Goal: Task Accomplishment & Management: Manage account settings

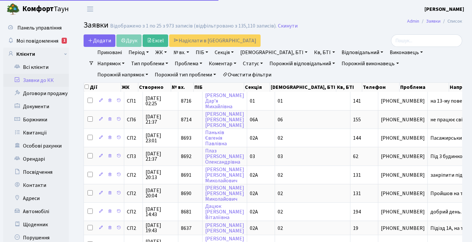
select select "25"
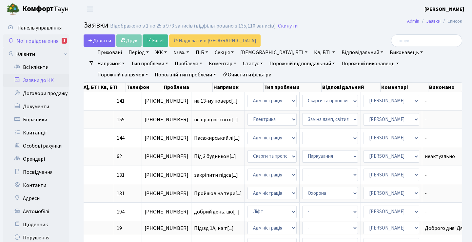
click at [58, 46] on link "Мої повідомлення 1" at bounding box center [36, 40] width 66 height 13
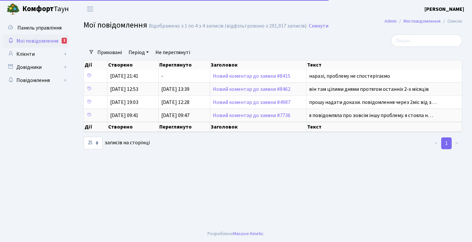
select select "25"
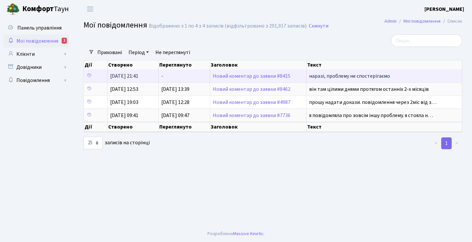
click at [330, 80] on span "наразі, проблему не спостерігаємо" at bounding box center [349, 75] width 81 height 7
click at [332, 76] on td "наразі, проблему не спостерігаємо" at bounding box center [385, 76] width 156 height 13
click at [281, 80] on link "Новий коментар до заявки #8415" at bounding box center [252, 75] width 78 height 7
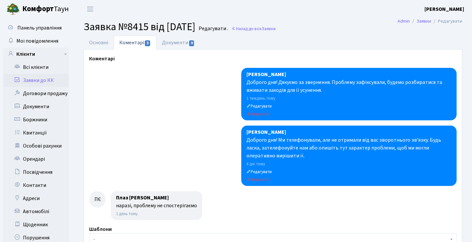
select select "20784"
select select "29"
click at [106, 43] on link "Основні" at bounding box center [99, 42] width 30 height 13
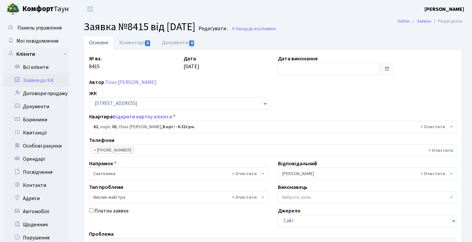
scroll to position [0, 0]
click at [140, 54] on div "№ вх. 8415 Дата 27.09.2025 Дата виконання Автор Плаз Єлизавета Олександрівна ЖК…" at bounding box center [273, 203] width 378 height 306
click at [142, 44] on link "Коментарі 3" at bounding box center [135, 42] width 43 height 13
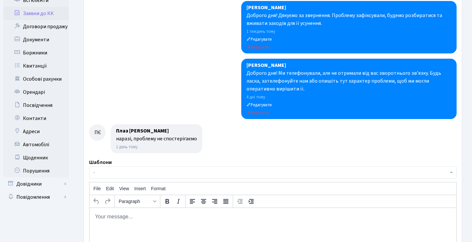
scroll to position [67, 0]
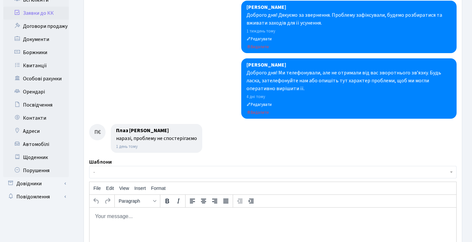
click at [161, 223] on html at bounding box center [273, 216] width 367 height 18
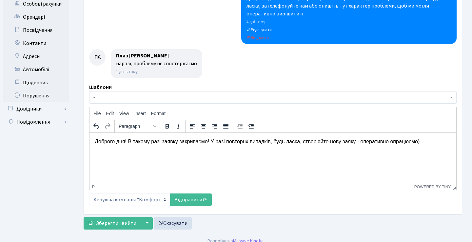
scroll to position [143, 0]
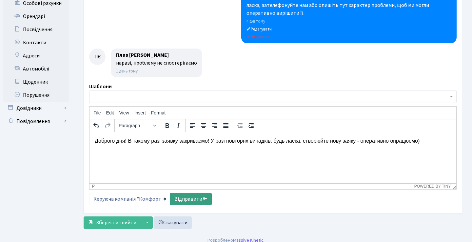
click at [180, 198] on link "Відправити" at bounding box center [191, 199] width 42 height 12
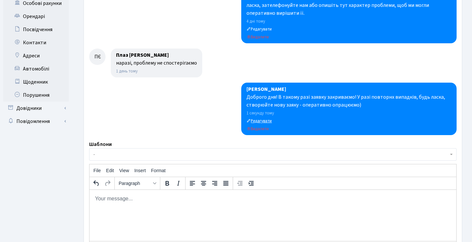
click at [266, 121] on small "Редагувати" at bounding box center [259, 121] width 25 height 6
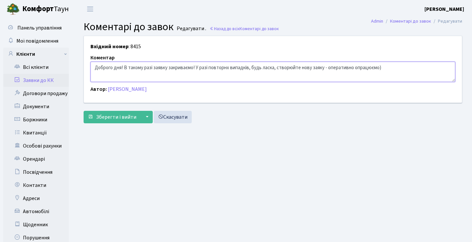
click at [228, 67] on textarea "Доброго дня! В такому разі заявку закриваємо! У разі повторнх випадків, будь ла…" at bounding box center [273, 72] width 365 height 20
type textarea "Доброго дня! В такому разі заявку закриваємо! У разі повторних випадків, будь л…"
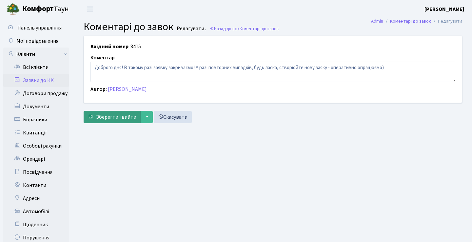
click at [121, 119] on span "Зберегти і вийти" at bounding box center [116, 116] width 40 height 7
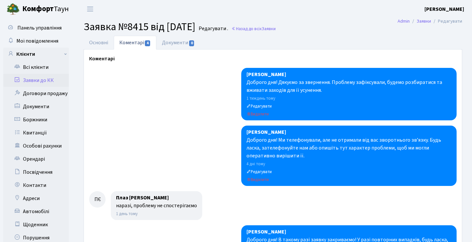
select select "20784"
select select "29"
click at [107, 42] on link "Основні" at bounding box center [99, 42] width 30 height 13
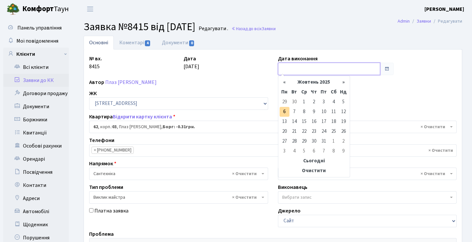
click at [377, 67] on input "text" at bounding box center [329, 69] width 103 height 12
click at [284, 110] on td "6" at bounding box center [285, 112] width 10 height 10
type input "[DATE]"
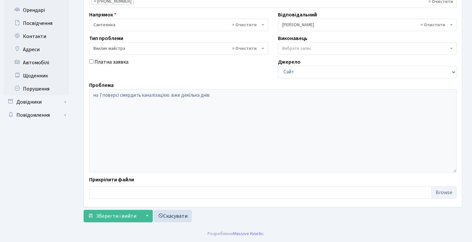
scroll to position [149, 0]
click at [118, 217] on span "Зберегти і вийти" at bounding box center [116, 215] width 40 height 7
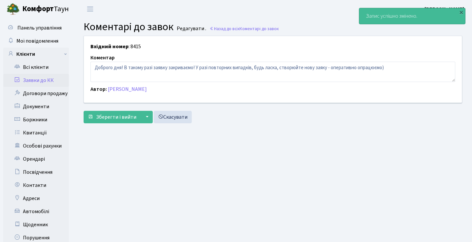
click at [60, 80] on link "Заявки до КК" at bounding box center [36, 80] width 66 height 13
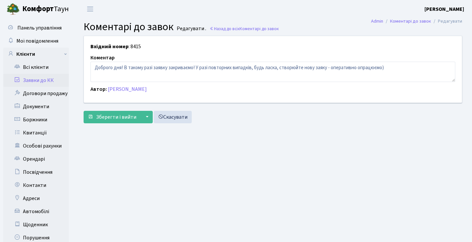
click at [29, 83] on link "Заявки до КК" at bounding box center [36, 80] width 66 height 13
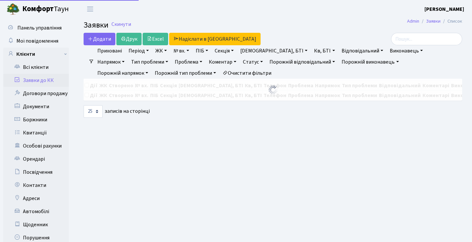
select select "25"
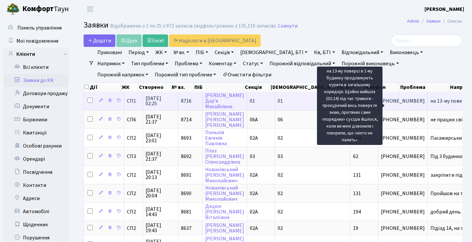
click at [431, 104] on span "на 13-му поверс[...]" at bounding box center [453, 100] width 44 height 7
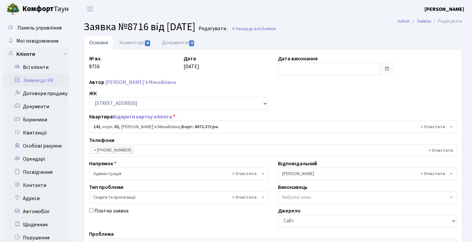
select select "20066"
select select "55"
click at [45, 83] on link "Заявки до КК" at bounding box center [36, 80] width 66 height 13
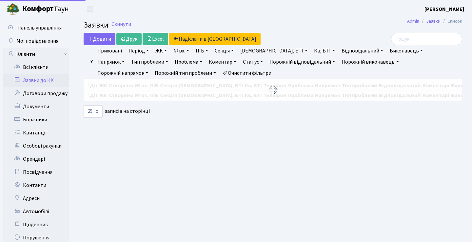
select select "25"
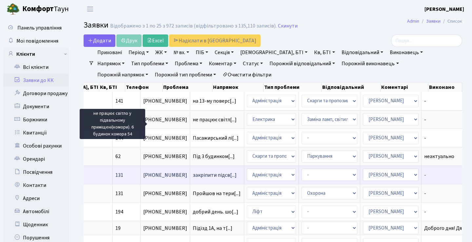
scroll to position [0, 237]
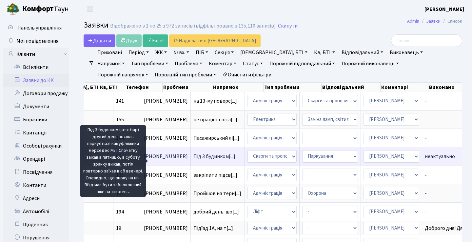
click at [193, 160] on span "Під 3 будинком[...]" at bounding box center [214, 156] width 42 height 7
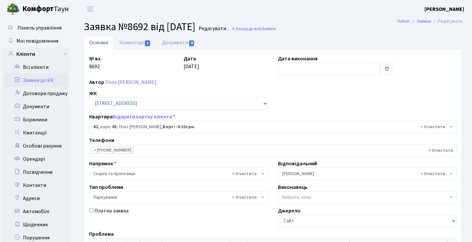
select select "20784"
select select "66"
click at [349, 67] on input "text" at bounding box center [329, 69] width 103 height 12
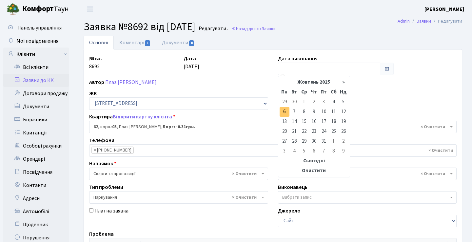
click at [284, 111] on td "6" at bounding box center [285, 112] width 10 height 10
type input "[DATE]"
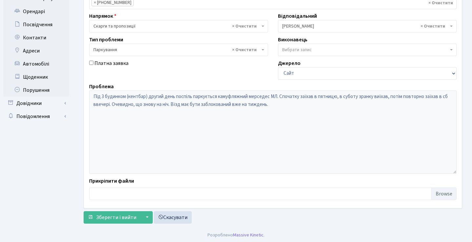
scroll to position [149, 0]
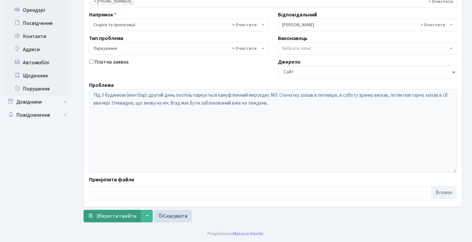
click at [114, 216] on span "Зберегти і вийти" at bounding box center [116, 215] width 40 height 7
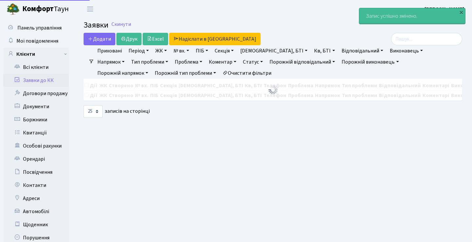
select select "25"
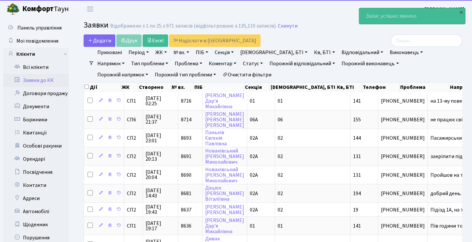
click at [56, 81] on link "Заявки до КК" at bounding box center [36, 80] width 66 height 13
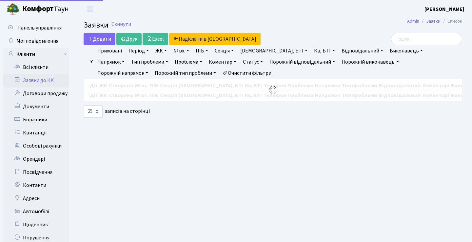
select select "25"
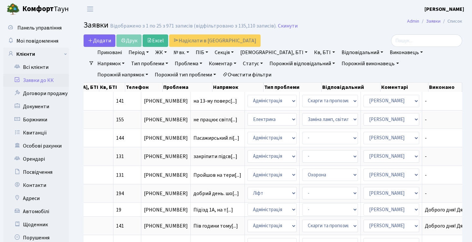
click at [240, 62] on link "Статус" at bounding box center [252, 63] width 25 height 11
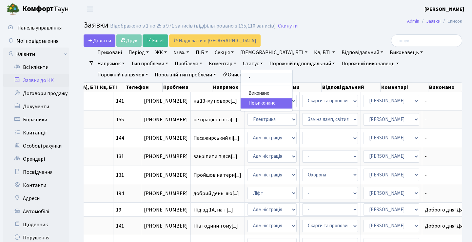
click at [241, 75] on link "-" at bounding box center [267, 78] width 52 height 10
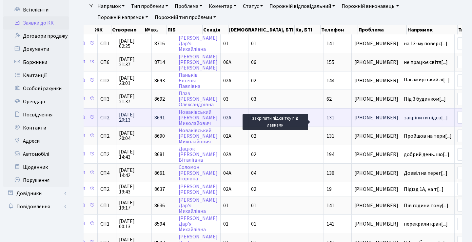
scroll to position [0, 16]
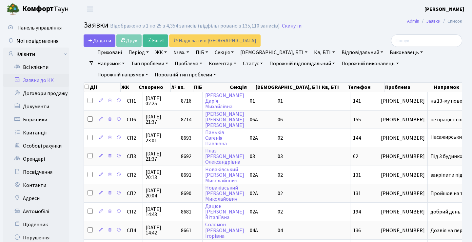
click at [363, 23] on h2 "Заявки Відображено з 1 по 25 з 4,354 записів (відфільтровано з 135,110 записів)…" at bounding box center [273, 26] width 379 height 11
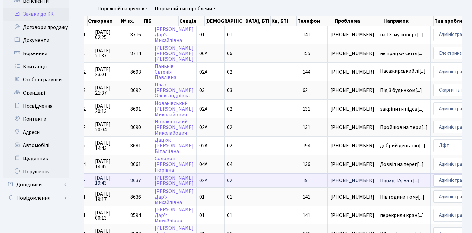
scroll to position [0, -5]
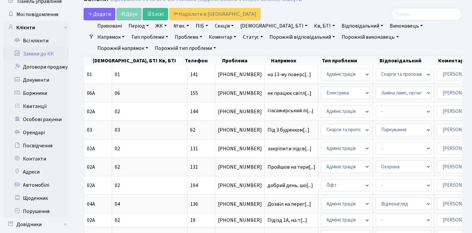
drag, startPoint x: 231, startPoint y: 59, endPoint x: 202, endPoint y: 58, distance: 28.9
click at [202, 58] on tr "Дії ЖК Створено № вх. ПІБ Секція Буд., БТІ Кв, БТІ Телефон Проблема Напрямок Ти…" at bounding box center [221, 60] width 600 height 9
click at [222, 59] on th "Проблема" at bounding box center [246, 60] width 49 height 9
drag, startPoint x: 204, startPoint y: 59, endPoint x: 231, endPoint y: 59, distance: 26.9
click at [231, 59] on th "Проблема" at bounding box center [246, 60] width 49 height 9
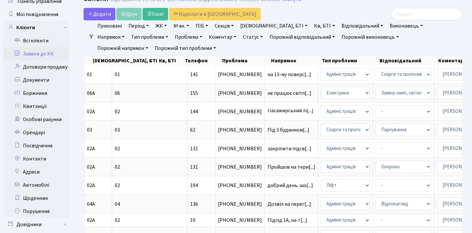
click at [222, 59] on th "Проблема" at bounding box center [246, 60] width 49 height 9
click at [236, 61] on th "Проблема" at bounding box center [246, 60] width 49 height 9
drag, startPoint x: 233, startPoint y: 60, endPoint x: 122, endPoint y: 62, distance: 110.9
click at [122, 62] on tr "Дії ЖК Створено № вх. ПІБ Секція Буд., БТІ Кв, БТІ Телефон Проблема Напрямок Ти…" at bounding box center [221, 60] width 600 height 9
click at [236, 58] on th "Проблема" at bounding box center [246, 60] width 49 height 9
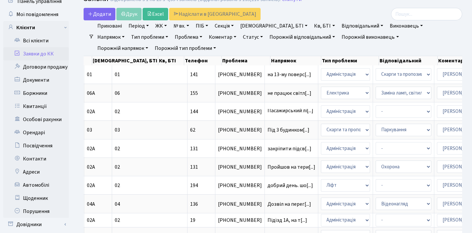
drag, startPoint x: 291, startPoint y: 60, endPoint x: 100, endPoint y: 58, distance: 190.2
click at [100, 58] on tr "Дії ЖК Створено № вх. ПІБ Секція Буд., БТІ Кв, БТІ Телефон Проблема Напрямок Ти…" at bounding box center [221, 60] width 600 height 9
click at [220, 46] on li "Очистити фільтри" at bounding box center [247, 48] width 54 height 11
click at [243, 47] on ul "Приховані Період 06.10.2025 - 06.10.2025 ЖК СП1, Столичне шосе, 1 СП2, Столичне…" at bounding box center [275, 36] width 363 height 33
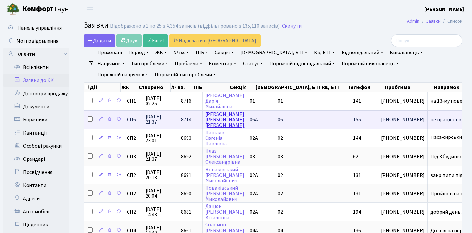
scroll to position [0, 0]
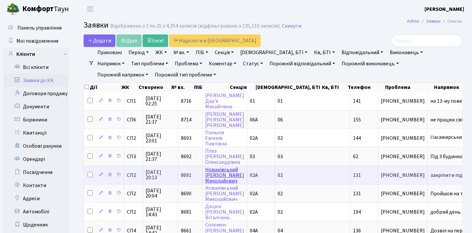
click at [214, 177] on link "Новаківський Олексій Миколайович" at bounding box center [224, 175] width 39 height 18
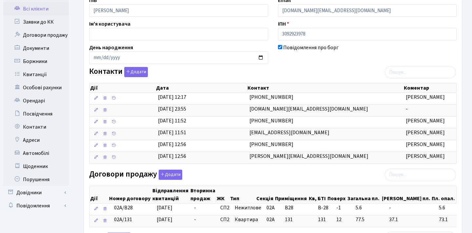
scroll to position [40, 0]
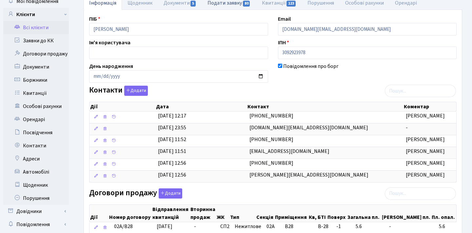
click at [230, 3] on link "Подати заявку 80" at bounding box center [229, 2] width 54 height 13
select select "25"
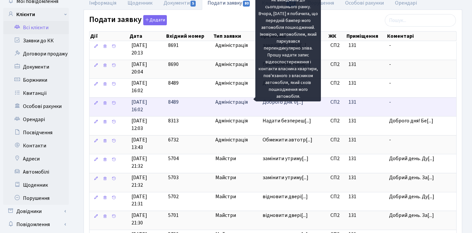
click at [274, 103] on span "Доброго дня. 0[...]" at bounding box center [283, 101] width 41 height 7
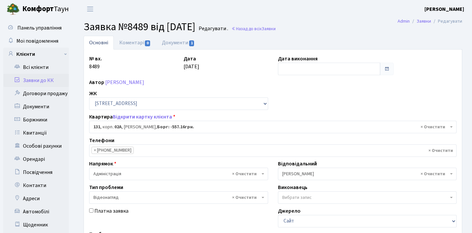
select select "20381"
select select "45"
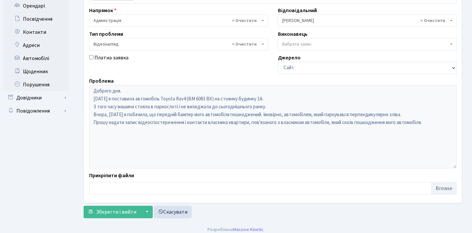
scroll to position [154, 0]
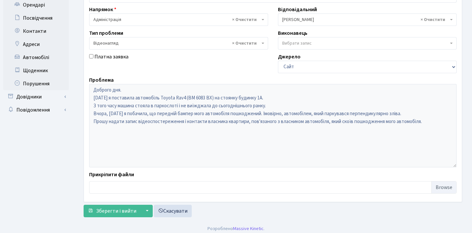
click at [74, 78] on div "Основні Коментарі 0 Документи 1 № вх. 8489 Дата 29.09.2025 Дата виконання Автор…" at bounding box center [273, 51] width 398 height 339
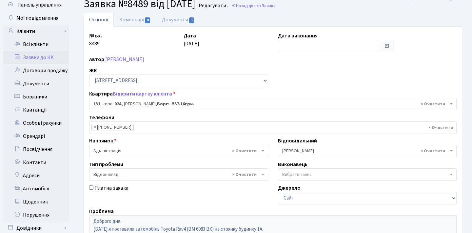
scroll to position [0, 0]
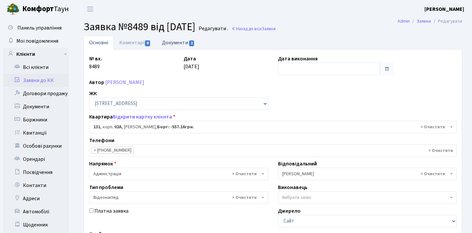
click at [165, 41] on link "Документи 1" at bounding box center [178, 42] width 44 height 13
select select "25"
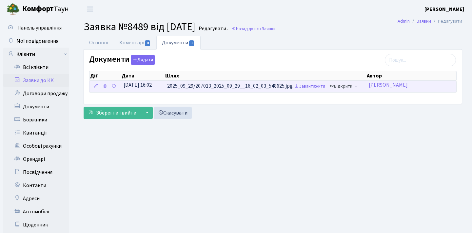
click at [352, 88] on link "Відкрити" at bounding box center [341, 86] width 26 height 10
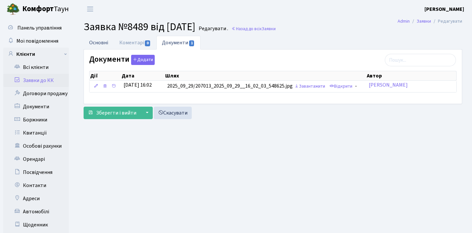
click at [103, 43] on link "Основні" at bounding box center [99, 42] width 30 height 13
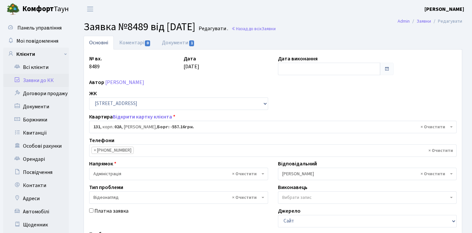
click at [146, 35] on main "Admin Заявки Редагувати Заявка №8489 від 29.09.2025 Редагувати . Назад до всіх …" at bounding box center [273, 196] width 398 height 356
click at [144, 40] on link "Коментарі 0" at bounding box center [135, 42] width 43 height 13
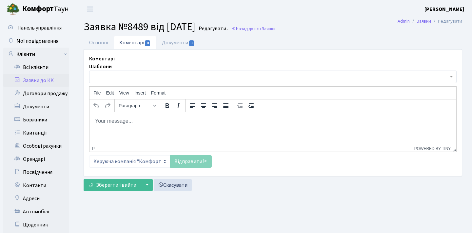
click at [142, 42] on link "Коментарі 0" at bounding box center [135, 42] width 43 height 13
click at [120, 130] on html at bounding box center [273, 121] width 367 height 18
paste body "Rich Text Area. Press ALT-0 for help."
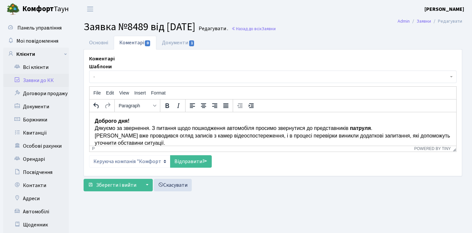
click at [99, 128] on p "Доброго дня! Дякуємо за звернення. З питання щодо пошкодження автомобіля просим…" at bounding box center [273, 132] width 356 height 30
click at [96, 127] on p "Доброго дня! Дякуємо за звернення. З питання щодо пошкодження автомобіля просим…" at bounding box center [273, 132] width 356 height 30
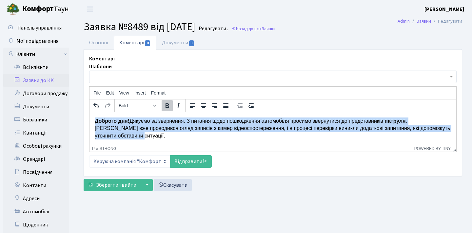
drag, startPoint x: 175, startPoint y: 137, endPoint x: 84, endPoint y: 106, distance: 96.1
click at [90, 112] on html "Доброго дня! Дякуємо за звернення. З питання щодо пошкодження автомобіля просим…" at bounding box center [273, 128] width 367 height 32
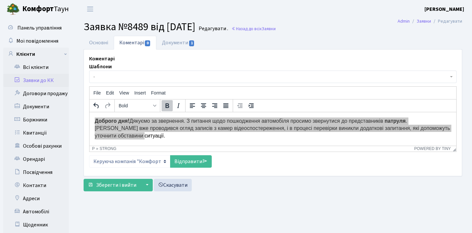
click at [168, 108] on icon "Bold" at bounding box center [167, 106] width 8 height 8
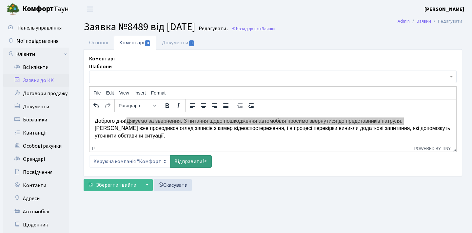
click at [189, 162] on link "Відправити" at bounding box center [191, 161] width 42 height 12
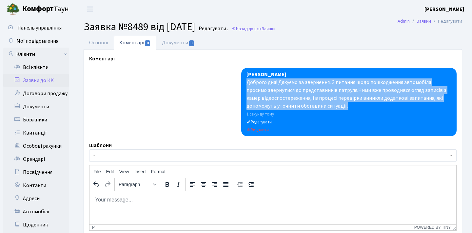
drag, startPoint x: 348, startPoint y: 105, endPoint x: 248, endPoint y: 83, distance: 102.5
click at [248, 83] on div "Доброго дня! Дякуємо за звернення. З питання щодо пошкодження автомобіля просим…" at bounding box center [349, 93] width 205 height 31
copy div "Доброго дня! Дякуємо за звернення. З питання щодо пошкодження автомобіля просим…"
click at [56, 77] on link "Заявки до КК" at bounding box center [36, 80] width 66 height 13
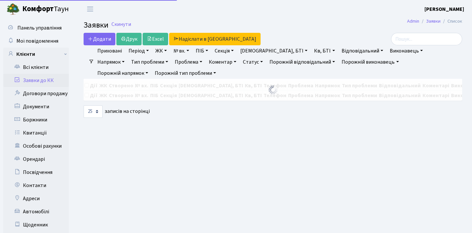
select select "25"
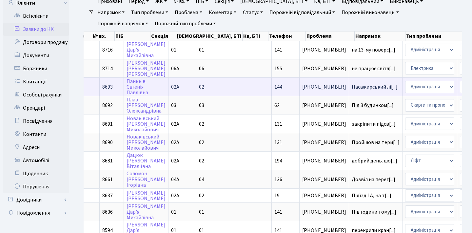
scroll to position [56, 0]
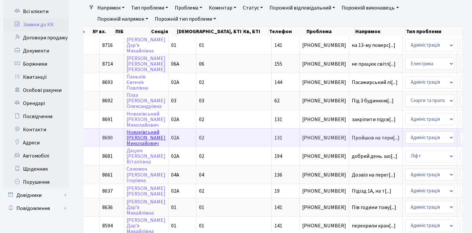
click at [143, 138] on link "[PERSON_NAME]" at bounding box center [146, 138] width 39 height 18
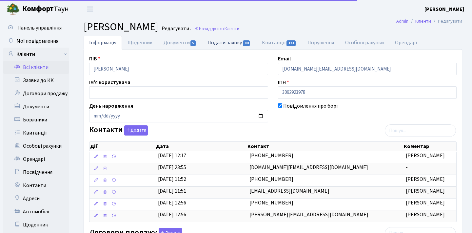
click at [238, 46] on link "Подати заявку 80" at bounding box center [229, 42] width 54 height 13
select select "25"
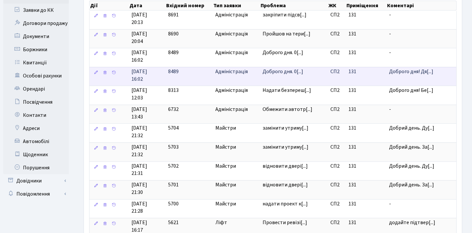
scroll to position [70, 0]
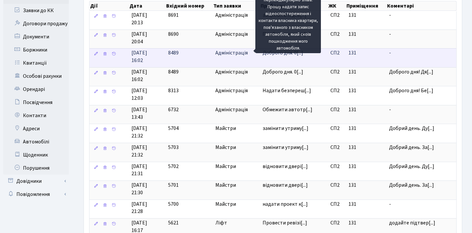
click at [289, 53] on span "Доброго дня. 0[...]" at bounding box center [283, 52] width 41 height 7
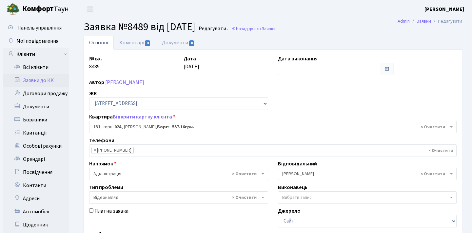
select select "20381"
select select "45"
click at [127, 43] on link "Коментарі 0" at bounding box center [135, 42] width 43 height 13
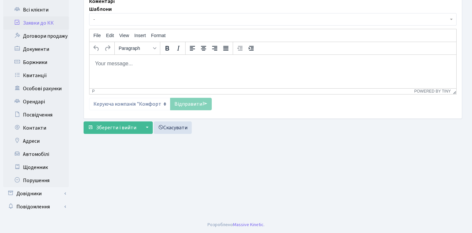
scroll to position [57, 0]
click at [162, 72] on html at bounding box center [273, 63] width 367 height 18
paste body "Rich Text Area. Press ALT-0 for help."
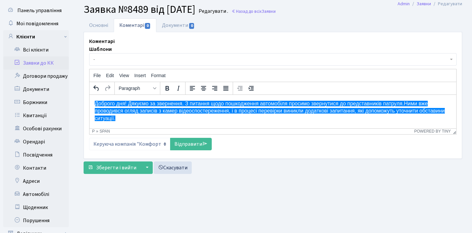
scroll to position [7, 0]
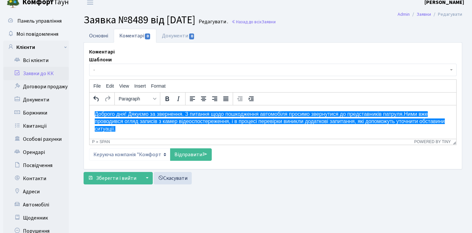
click at [103, 37] on link "Основні" at bounding box center [99, 35] width 30 height 13
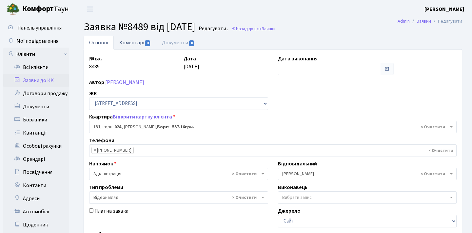
click at [127, 44] on link "Коментарі 0" at bounding box center [135, 42] width 43 height 13
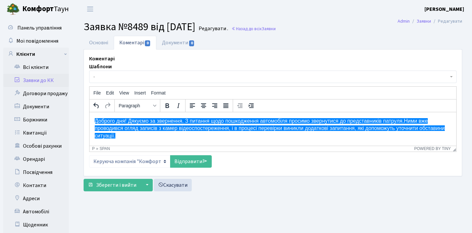
click at [190, 162] on link "Відправити" at bounding box center [191, 161] width 42 height 12
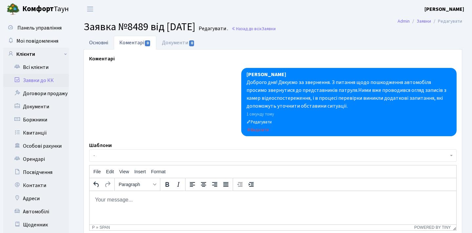
click at [98, 42] on link "Основні" at bounding box center [99, 42] width 30 height 13
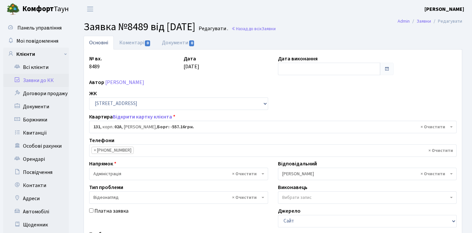
click at [53, 80] on link "Заявки до КК" at bounding box center [36, 80] width 66 height 13
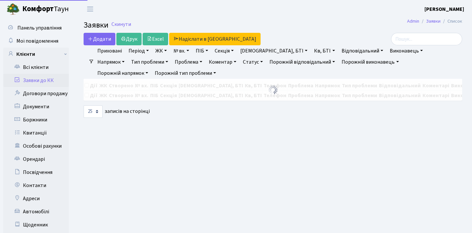
select select "25"
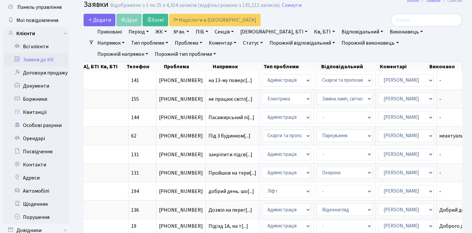
scroll to position [0, 221]
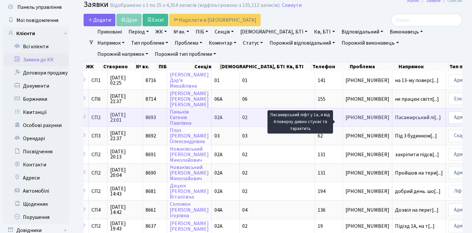
scroll to position [0, 32]
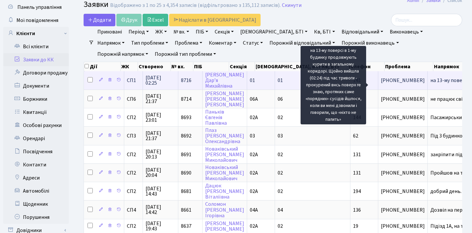
click at [431, 84] on span "на 13-му поверс[...]" at bounding box center [453, 80] width 44 height 7
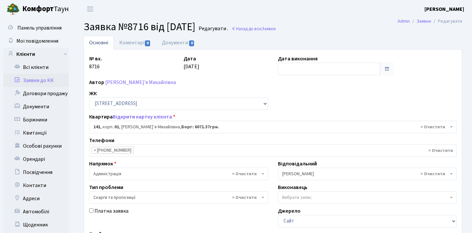
select select "20066"
select select "55"
click at [145, 47] on link "Коментарі 0" at bounding box center [135, 42] width 43 height 13
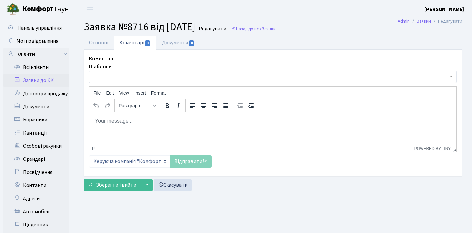
click at [149, 125] on html at bounding box center [273, 121] width 367 height 18
paste body "Rich Text Area. Press ALT-0 for help."
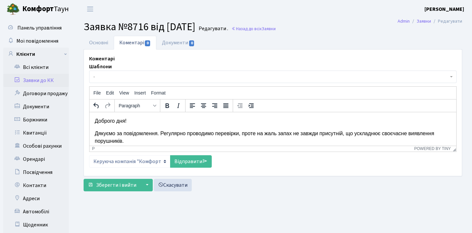
click at [95, 132] on p "Дякуємо за повідомлення. Регулярно проводимо перевірки, проте на жаль запах не …" at bounding box center [273, 137] width 356 height 15
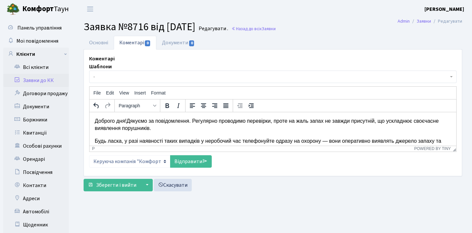
click at [96, 138] on p "Будь ласка, у разі наявності таких випадків у неробочий час телефонуйте одразу …" at bounding box center [273, 144] width 356 height 15
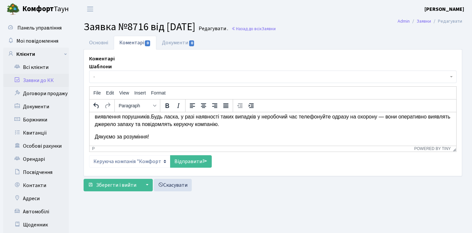
scroll to position [11, 0]
click at [418, 116] on p "Доброго дня! Дякуємо за повідомлення. Регулярно проводимо перевірки, проте на ж…" at bounding box center [273, 117] width 356 height 22
click at [96, 135] on p "Дякуємо за розуміння!" at bounding box center [273, 136] width 356 height 7
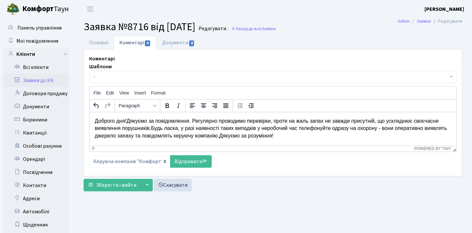
scroll to position [0, 0]
click at [194, 159] on link "Відправити" at bounding box center [191, 161] width 42 height 12
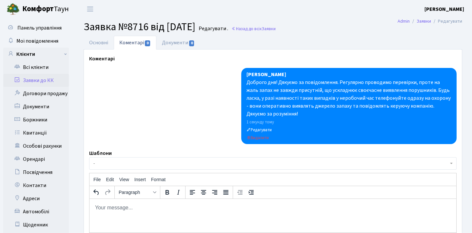
click at [42, 80] on link "Заявки до КК" at bounding box center [36, 80] width 66 height 13
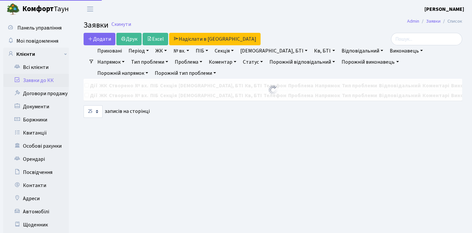
select select "25"
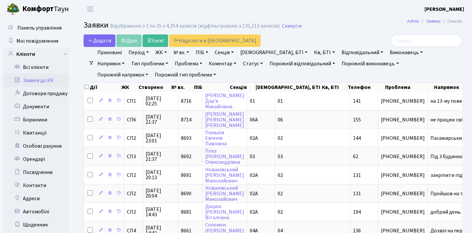
click at [350, 30] on h2 "Заявки Відображено з 1 по 25 з 4,354 записів (відфільтровано з 135,113 записів)…" at bounding box center [273, 26] width 379 height 11
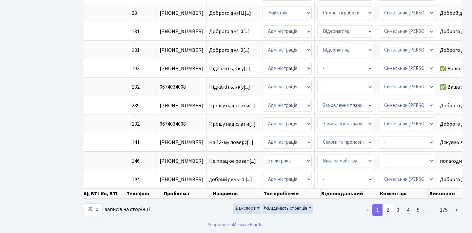
click at [386, 209] on link "2" at bounding box center [388, 210] width 10 height 12
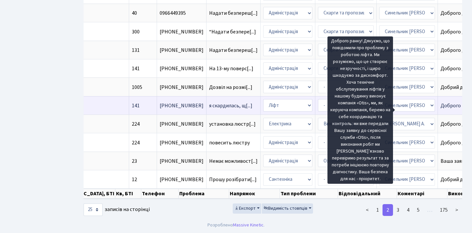
click at [441, 106] on span "Доброго ранку![...]" at bounding box center [462, 105] width 43 height 7
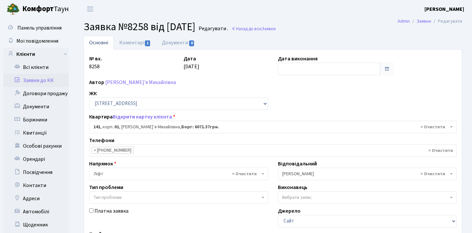
select select "20066"
click at [147, 41] on span "1" at bounding box center [147, 43] width 5 height 6
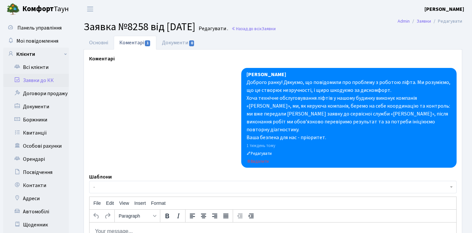
drag, startPoint x: 332, startPoint y: 130, endPoint x: 248, endPoint y: 82, distance: 96.9
click at [248, 82] on div "Доброго ранку! Дякуємо, що повідомили про проблему з роботою ліфта. Ми розумієм…" at bounding box center [349, 109] width 205 height 63
copy div "Доброго ранку! Дякуємо, що повідомили про проблему з роботою ліфта. Ми розумієм…"
click at [39, 74] on link "Заявки до КК" at bounding box center [36, 80] width 66 height 13
click at [39, 79] on link "Заявки до КК" at bounding box center [36, 80] width 66 height 13
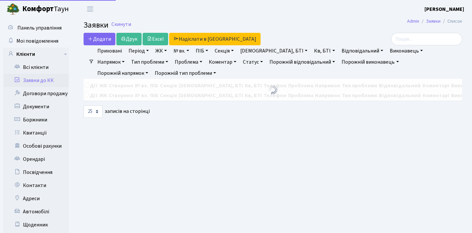
select select "25"
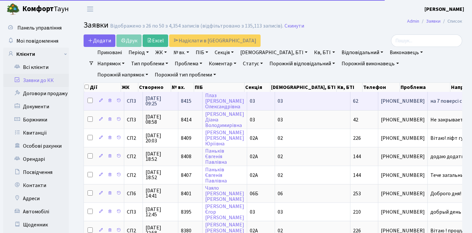
drag, startPoint x: 42, startPoint y: 81, endPoint x: 228, endPoint y: 98, distance: 186.8
click at [42, 81] on link "Заявки до КК" at bounding box center [36, 80] width 66 height 13
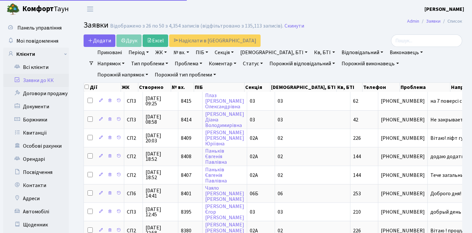
select select "25"
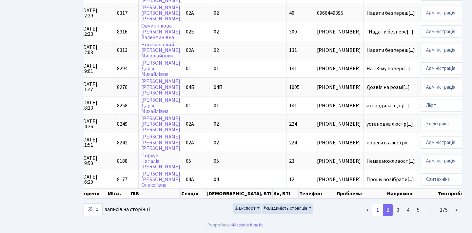
scroll to position [374, 0]
click at [367, 210] on link "<" at bounding box center [367, 210] width 11 height 12
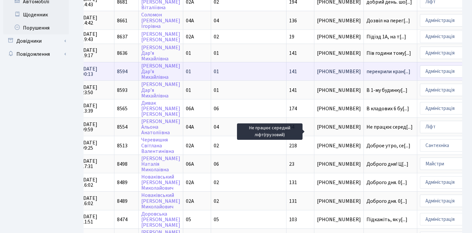
scroll to position [210, 0]
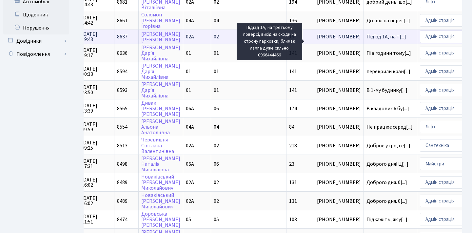
click at [367, 40] on span "Підїзд 1А, на т[...]" at bounding box center [387, 36] width 40 height 7
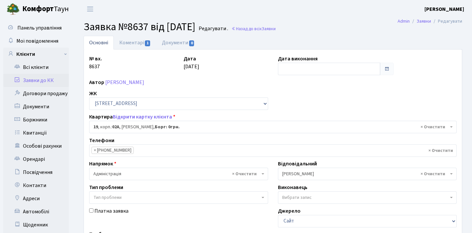
select select "20269"
click at [149, 42] on span "1" at bounding box center [147, 43] width 5 height 6
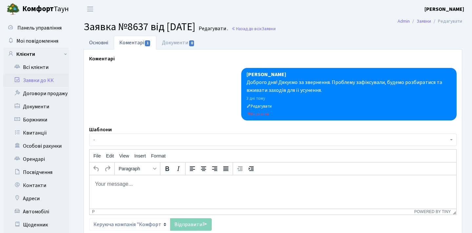
click at [107, 43] on link "Основні" at bounding box center [99, 42] width 30 height 13
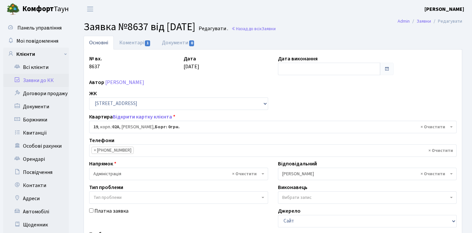
click at [50, 81] on link "Заявки до КК" at bounding box center [36, 80] width 66 height 13
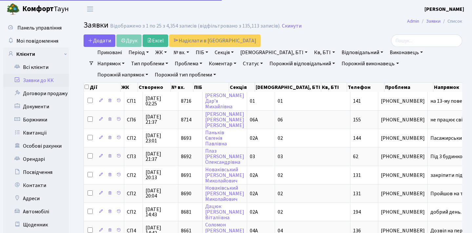
select select "25"
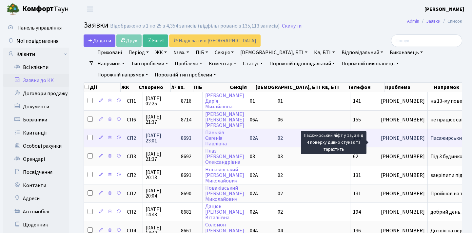
click at [431, 142] on span "Пасажирський лі[...]" at bounding box center [454, 137] width 46 height 7
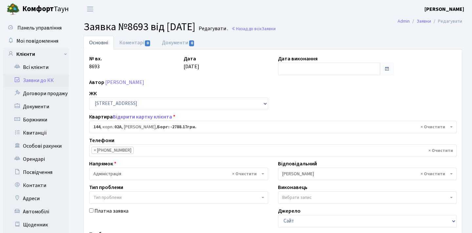
select select "20394"
click at [142, 41] on link "Коментарі 0" at bounding box center [135, 42] width 43 height 13
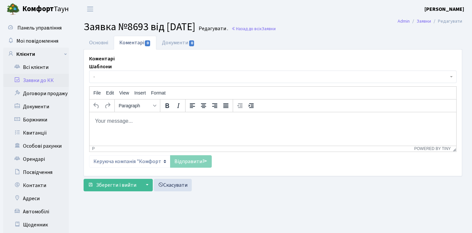
click at [134, 118] on p "Rich Text Area. Press ALT-0 for help." at bounding box center [273, 120] width 356 height 7
paste body "Rich Text Area. Press ALT-0 for help."
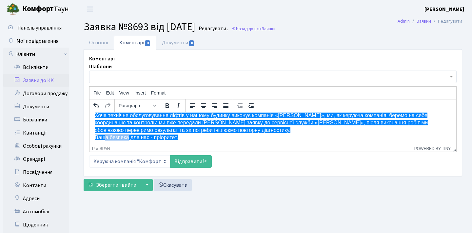
drag, startPoint x: 130, startPoint y: 139, endPoint x: 105, endPoint y: 138, distance: 24.9
click at [105, 138] on span "Ваша безпека для нас - пріоритет." at bounding box center [136, 137] width 83 height 6
click at [202, 160] on link "Відправити" at bounding box center [191, 161] width 42 height 12
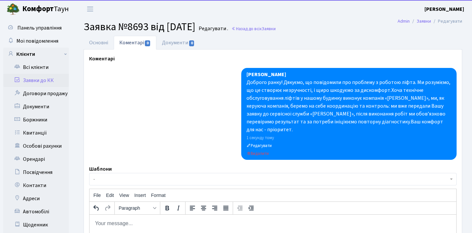
scroll to position [0, 0]
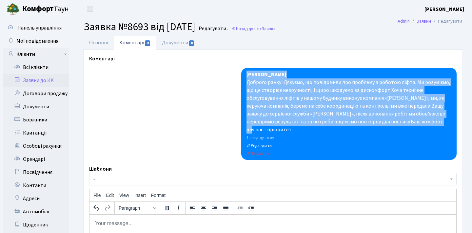
drag, startPoint x: 430, startPoint y: 122, endPoint x: 247, endPoint y: 77, distance: 188.2
click at [247, 77] on div "[PERSON_NAME] Доброго ранку! Дякуємо, що повідомили про проблему з роботою ліфт…" at bounding box center [348, 114] width 215 height 92
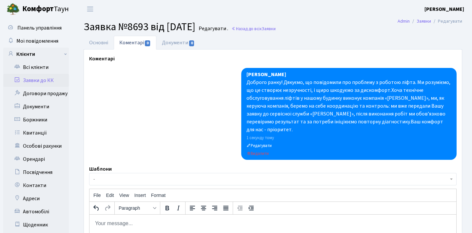
click at [424, 123] on div "Доброго ранку! Дякуємо, що повідомили про проблему з роботою ліфта. Ми розумієм…" at bounding box center [349, 105] width 205 height 55
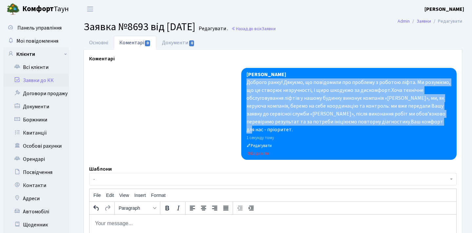
drag, startPoint x: 429, startPoint y: 122, endPoint x: 247, endPoint y: 83, distance: 186.1
click at [247, 83] on div "Доброго ранку! Дякуємо, що повідомили про проблему з роботою ліфта. Ми розумієм…" at bounding box center [349, 105] width 205 height 55
copy div "Доброго ранку! Дякуємо, що повідомили про проблему з роботою ліфта. Ми розумієм…"
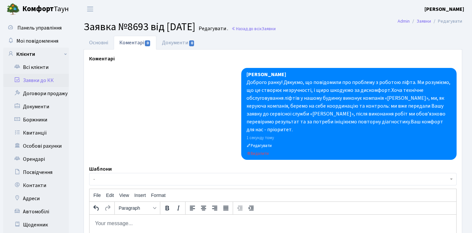
click at [229, 101] on div at bounding box center [273, 114] width 368 height 92
click at [53, 78] on link "Заявки до КК" at bounding box center [36, 80] width 66 height 13
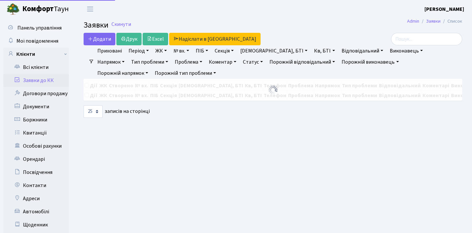
select select "25"
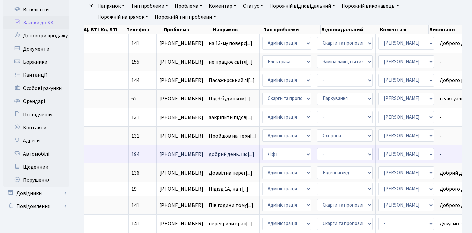
scroll to position [0, 221]
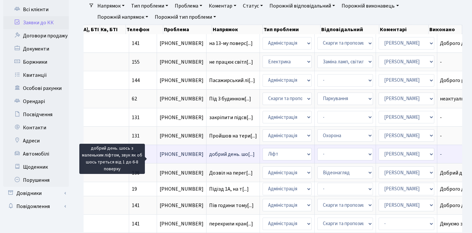
click at [209, 158] on span "добрий день. шо[...]" at bounding box center [232, 154] width 46 height 7
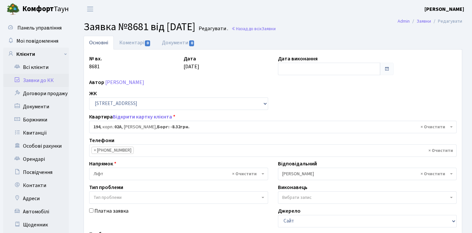
select select "20444"
click at [143, 44] on link "Коментарі 0" at bounding box center [135, 42] width 43 height 13
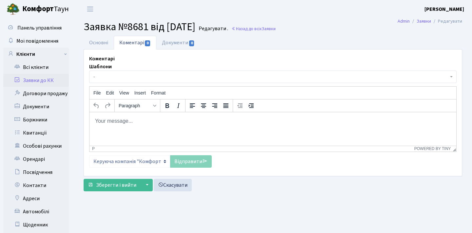
click at [156, 122] on p "Rich Text Area. Press ALT-0 for help." at bounding box center [273, 120] width 356 height 7
paste body "Rich Text Area. Press ALT-0 for help."
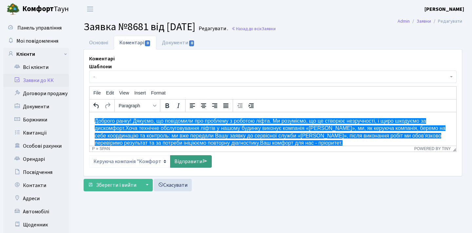
click at [200, 160] on link "Відправити" at bounding box center [191, 161] width 42 height 12
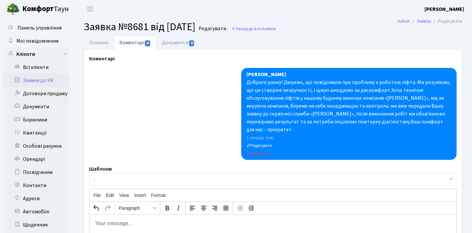
click at [34, 78] on link "Заявки до КК" at bounding box center [36, 80] width 66 height 13
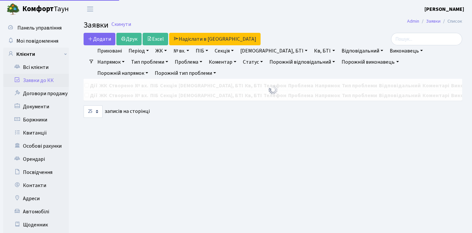
select select "25"
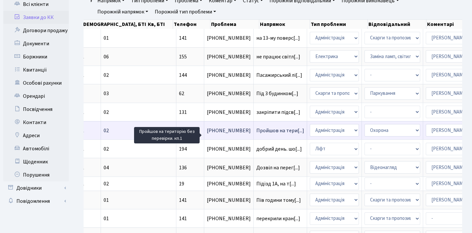
scroll to position [0, 113]
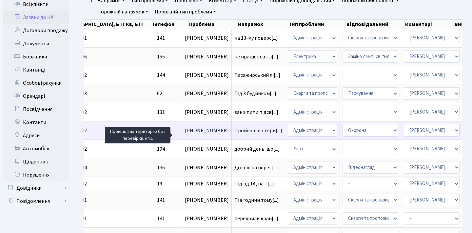
click at [234, 134] on span "Пройшов на тери[...]" at bounding box center [258, 130] width 48 height 7
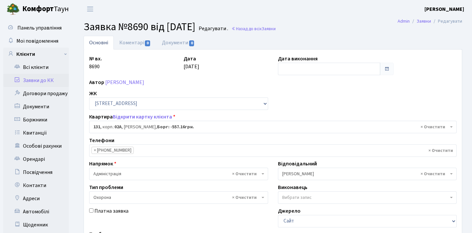
select select "20381"
select select "69"
click at [129, 40] on link "Коментарі 0" at bounding box center [135, 42] width 43 height 13
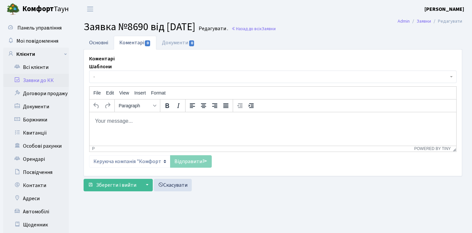
click at [105, 41] on link "Основні" at bounding box center [99, 42] width 30 height 13
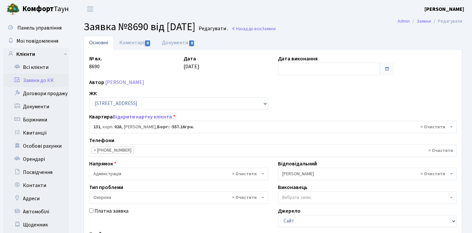
click at [41, 78] on link "Заявки до КК" at bounding box center [36, 80] width 66 height 13
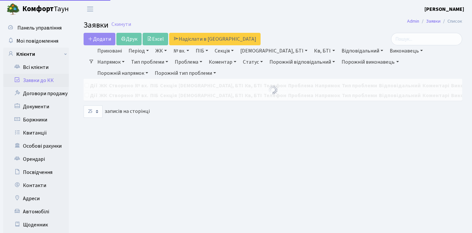
select select "25"
